Goal: Ask a question: Seek information or help from site administrators or community

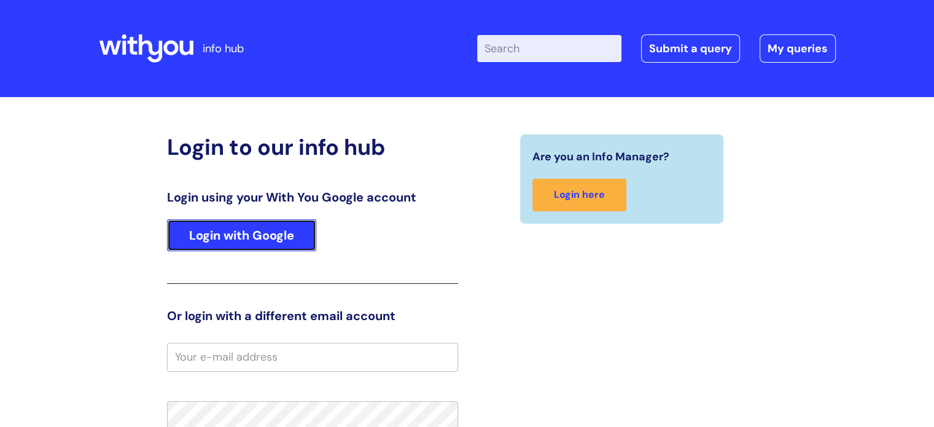
click at [268, 233] on link "Login with Google" at bounding box center [241, 235] width 149 height 32
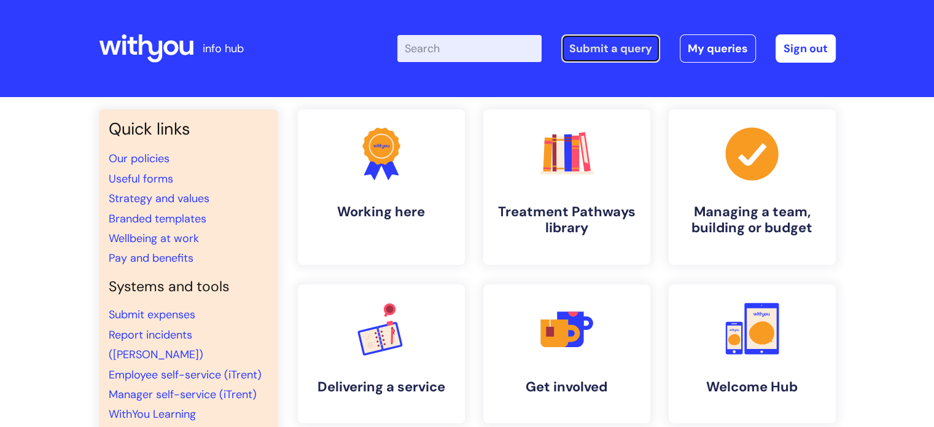
click at [598, 42] on link "Submit a query" at bounding box center [611, 48] width 99 height 28
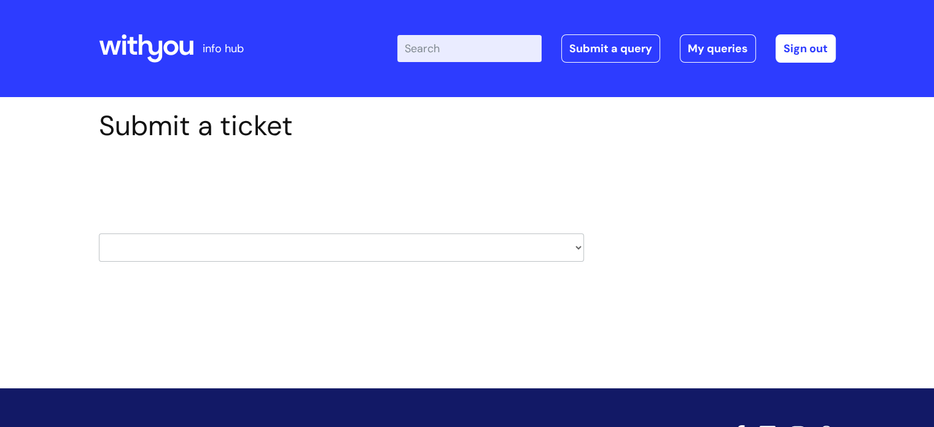
click at [292, 251] on select "HR / People IT and Support Clinical Drug Alerts Finance Accounts Data Support T…" at bounding box center [341, 247] width 485 height 28
select select "hr_/_people"
click at [99, 233] on select "HR / People IT and Support Clinical Drug Alerts Finance Accounts Data Support T…" at bounding box center [341, 247] width 485 height 28
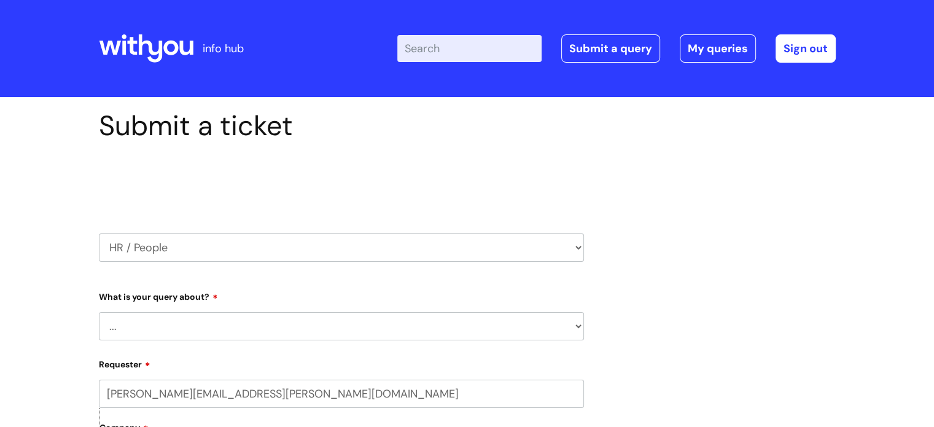
click at [207, 326] on select "... Absence Query Holiday Query Employee change request General HR Query iTrent…" at bounding box center [341, 326] width 485 height 28
click at [99, 312] on select "... Absence Query Holiday Query Employee change request General HR Query iTrent…" at bounding box center [341, 326] width 485 height 28
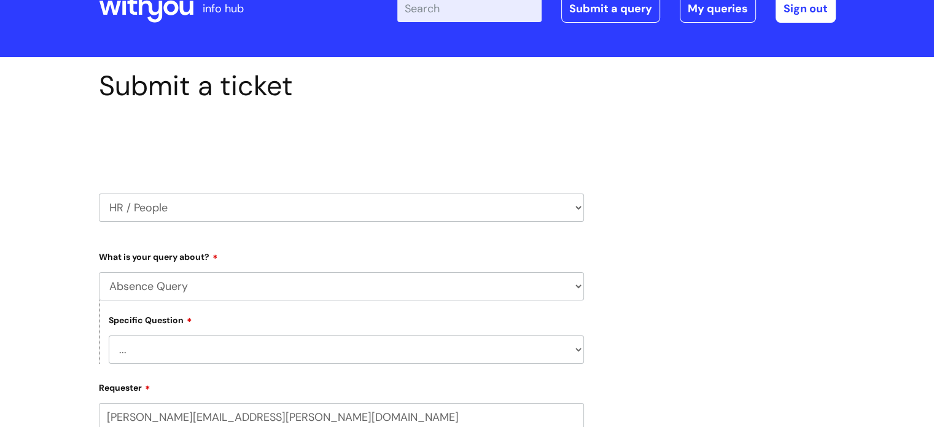
scroll to position [61, 0]
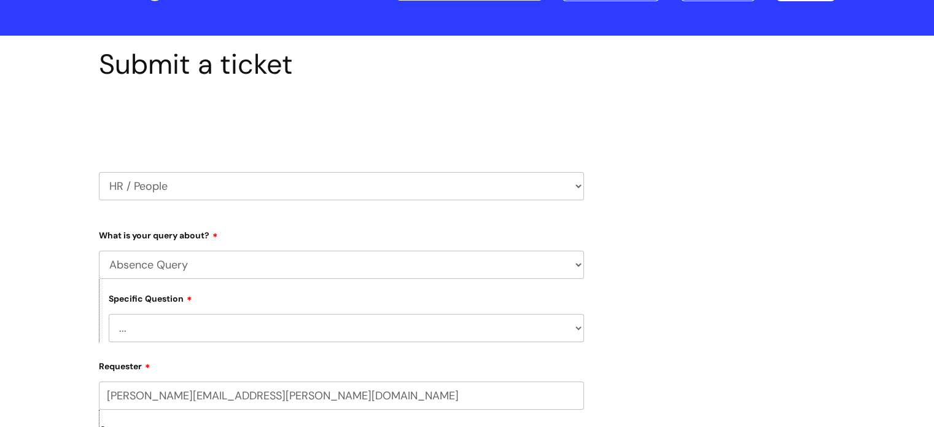
click at [576, 267] on select "... Absence Query Holiday Query Employee change request General HR Query iTrent…" at bounding box center [341, 265] width 485 height 28
select select "General HR Query"
click at [99, 251] on select "... Absence Query Holiday Query Employee change request General HR Query iTrent…" at bounding box center [341, 265] width 485 height 28
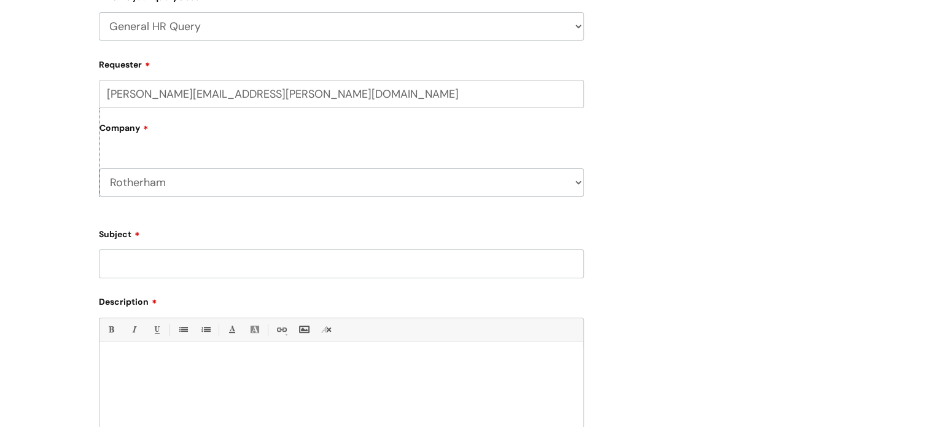
scroll to position [307, 0]
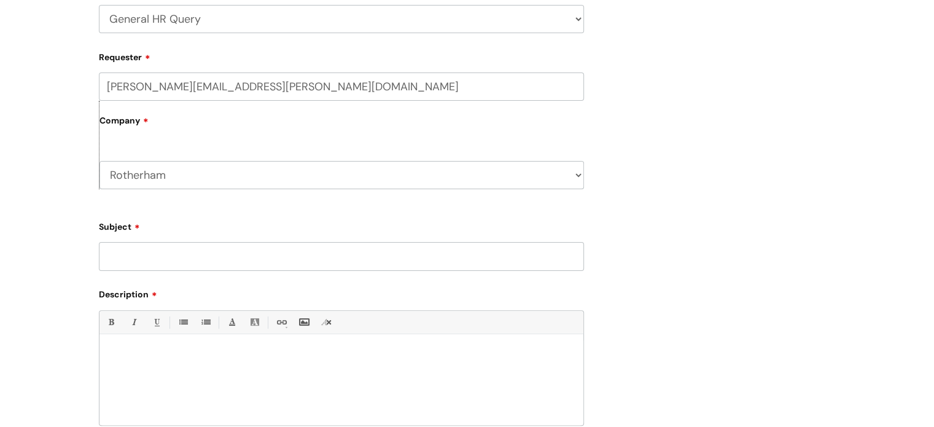
click at [151, 261] on input "Subject" at bounding box center [341, 256] width 485 height 28
type input "Sickness % Rotherham"
click at [138, 358] on p at bounding box center [342, 355] width 466 height 11
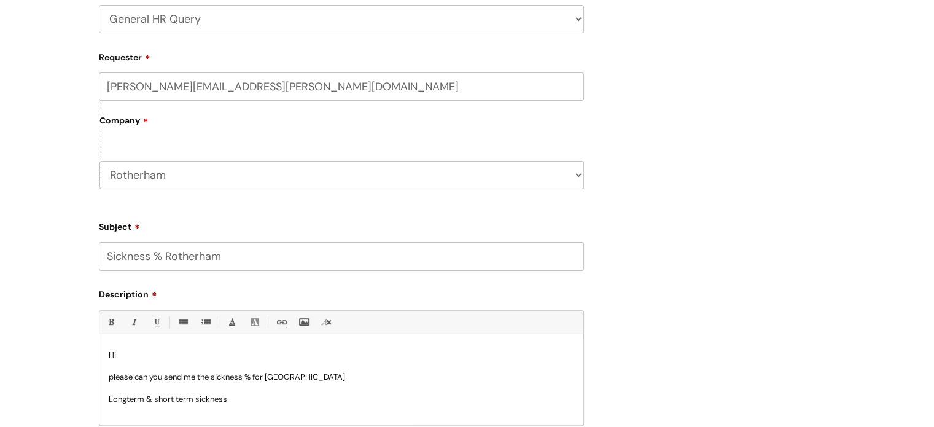
scroll to position [1, 0]
click at [127, 398] on p "Longterm & short term sickness" at bounding box center [342, 398] width 466 height 11
click at [323, 375] on p "please can you send me the sickness % for Rotherham" at bounding box center [342, 375] width 466 height 11
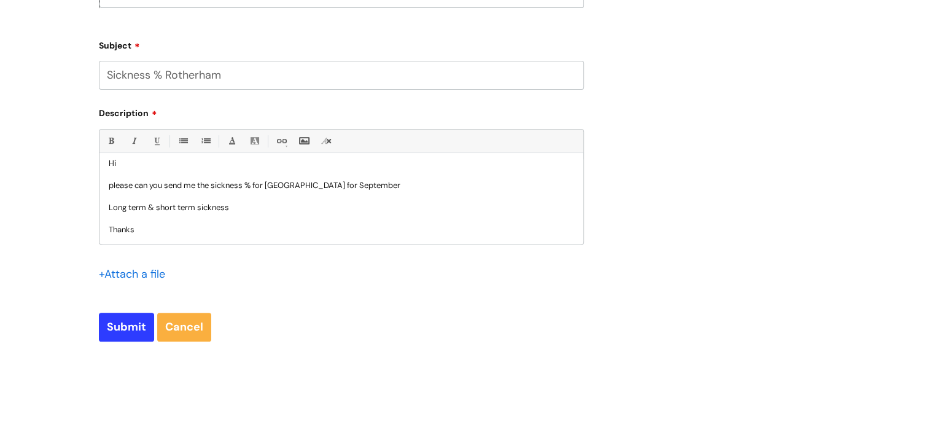
scroll to position [491, 0]
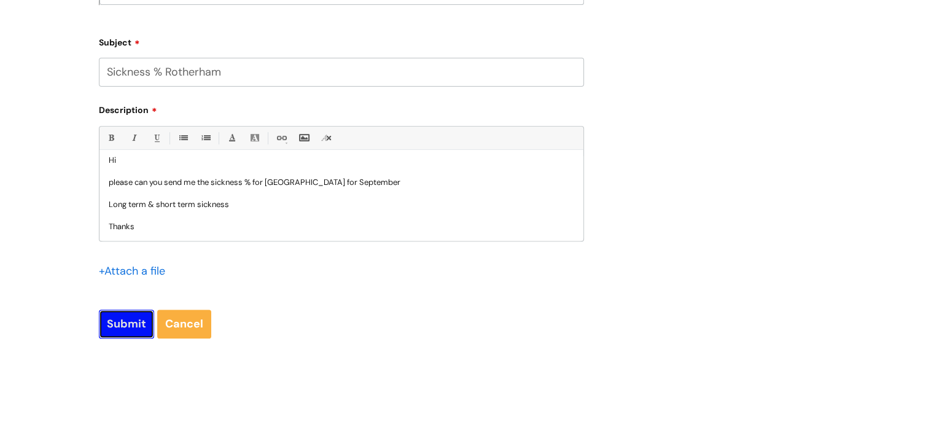
click at [128, 333] on input "Submit" at bounding box center [126, 324] width 55 height 28
type input "Please Wait..."
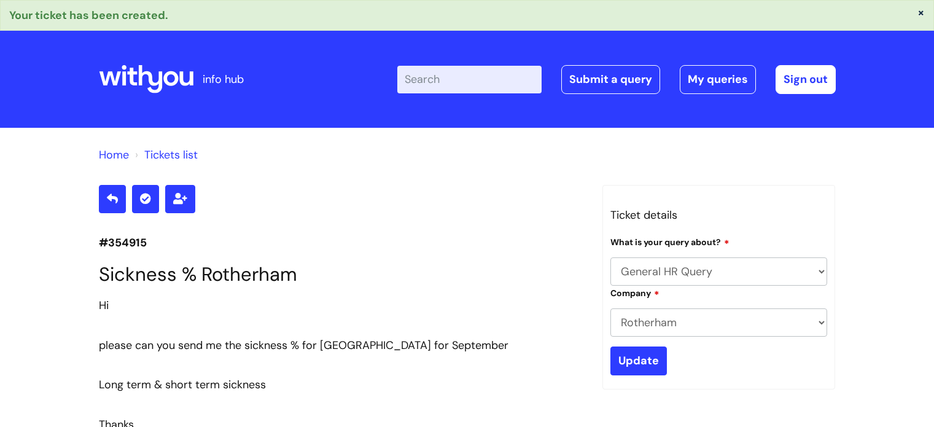
select select "General HR Query"
click at [725, 78] on link "My queries" at bounding box center [718, 79] width 76 height 28
